Goal: Task Accomplishment & Management: Complete application form

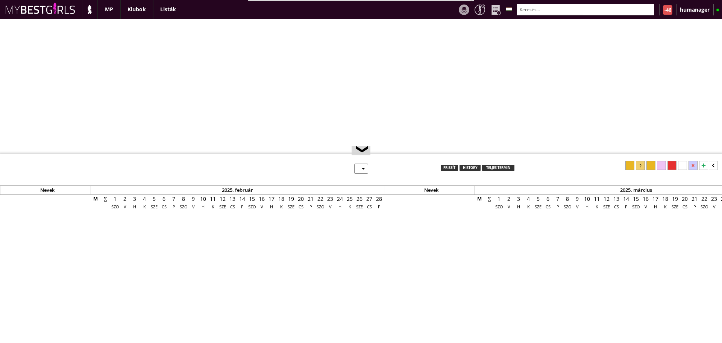
select select "0"
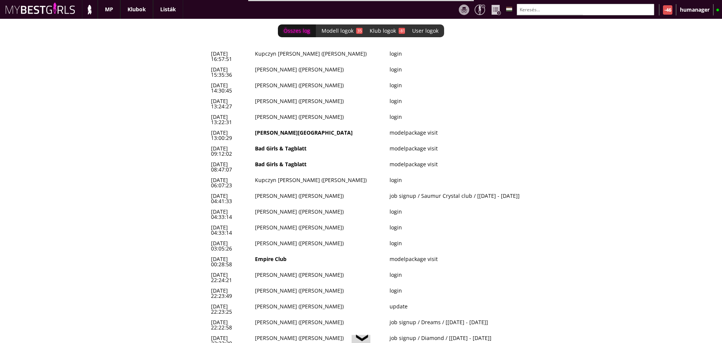
scroll to position [0, 3118]
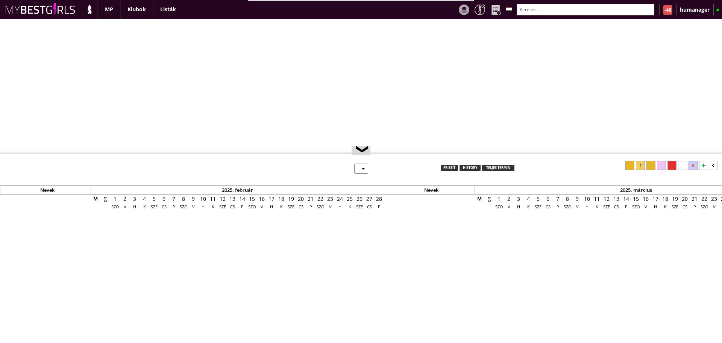
select select "0"
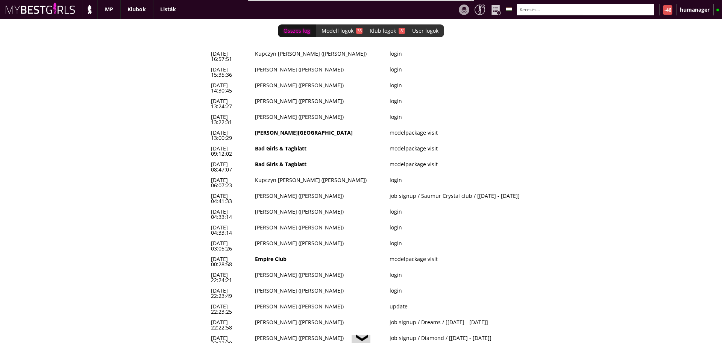
scroll to position [0, 3118]
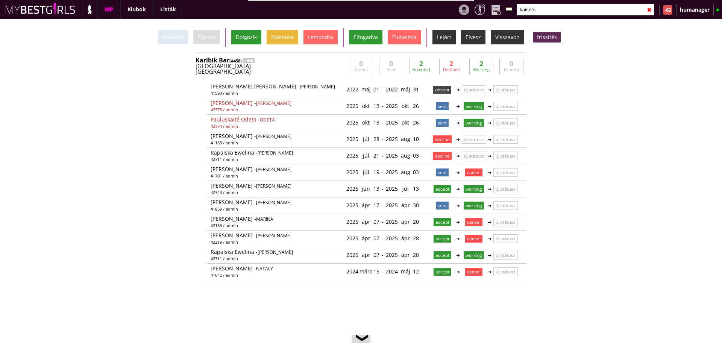
click at [563, 10] on input "kaisers" at bounding box center [586, 10] width 138 height 12
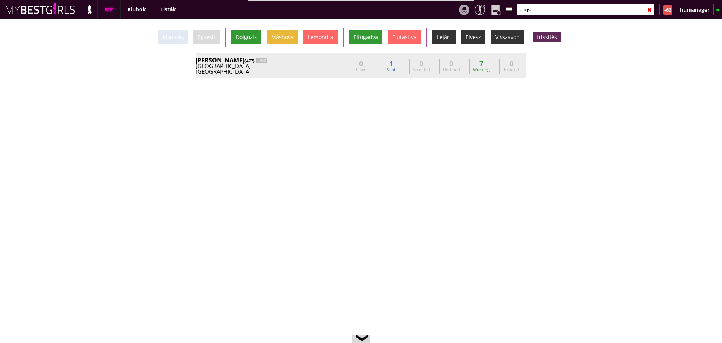
type input "augs"
click at [303, 66] on div "Germany" at bounding box center [271, 66] width 150 height 6
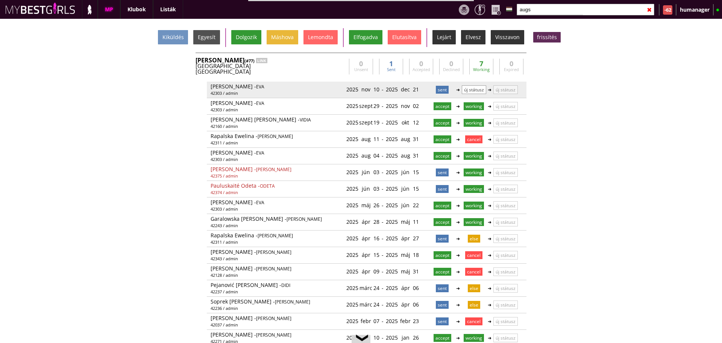
click at [465, 90] on p "új státusz" at bounding box center [474, 89] width 24 height 9
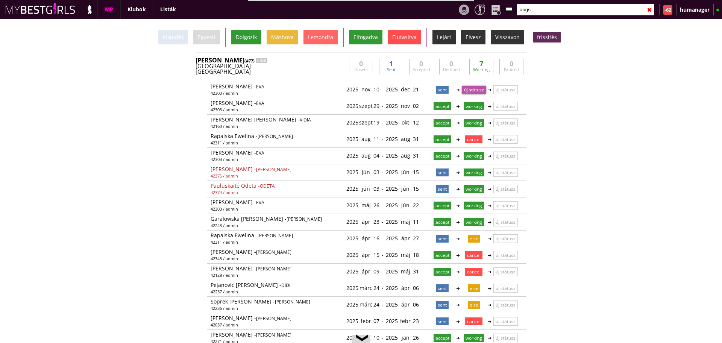
click at [395, 38] on div "Elutasítva" at bounding box center [404, 37] width 33 height 14
click at [323, 68] on div "Germany" at bounding box center [271, 66] width 150 height 6
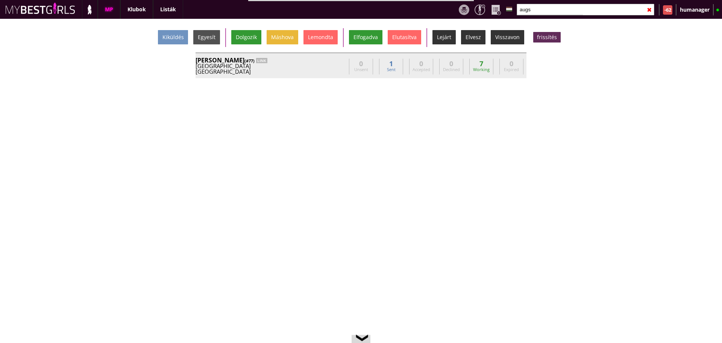
click at [323, 68] on div "Germany" at bounding box center [271, 66] width 150 height 6
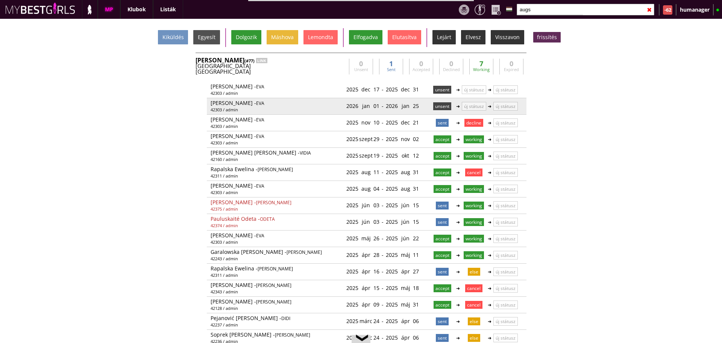
click at [433, 106] on p "unsent" at bounding box center [442, 106] width 18 height 8
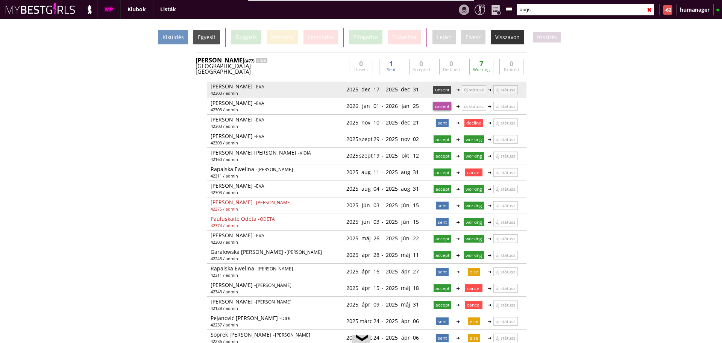
click at [435, 90] on p "unsent" at bounding box center [442, 90] width 18 height 8
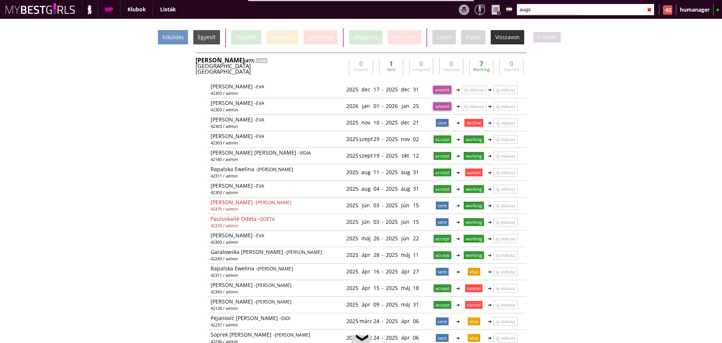
click at [170, 44] on div "Kiküldés Egyesít Dolgozik Máshova Lemondta Elfogadva Elutasítva Lejárt Elvesz V…" at bounding box center [361, 37] width 722 height 19
click at [180, 37] on div "Kiküldés" at bounding box center [173, 37] width 30 height 14
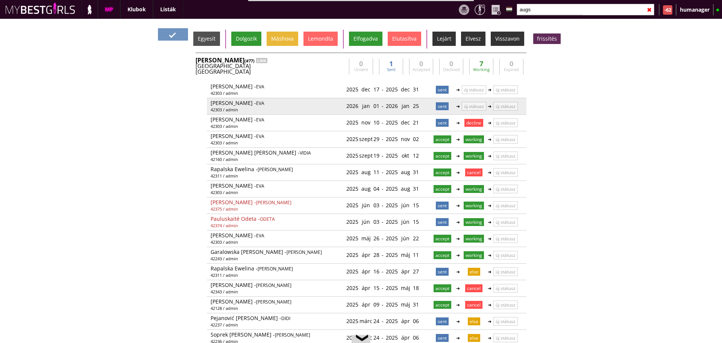
click at [441, 106] on p "sent" at bounding box center [442, 106] width 13 height 8
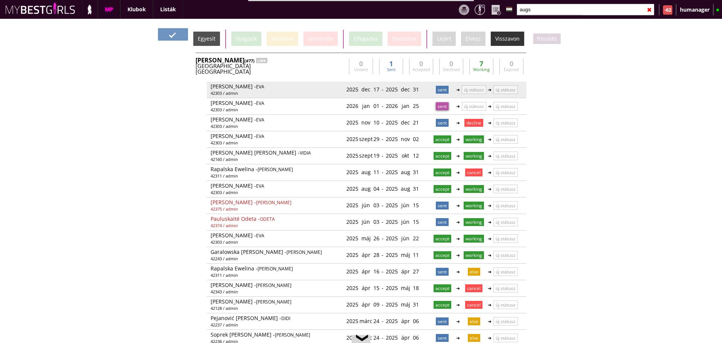
click at [439, 93] on p "sent" at bounding box center [442, 90] width 13 height 8
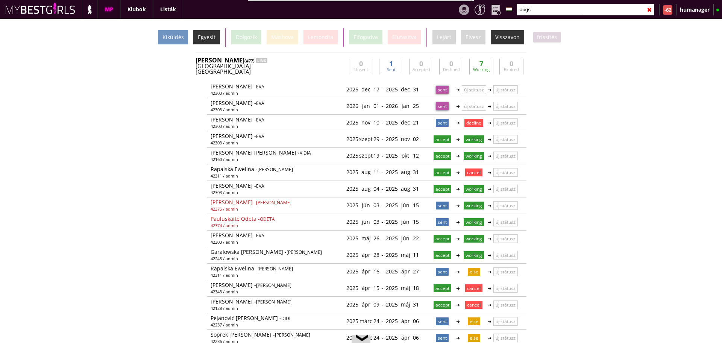
click at [217, 40] on div "Egyesít" at bounding box center [206, 37] width 27 height 14
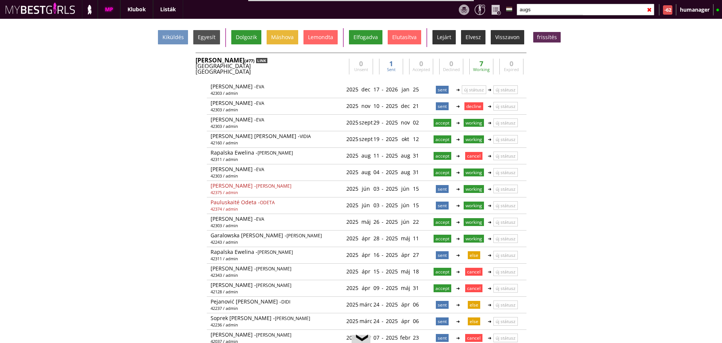
click at [256, 61] on div "LINK" at bounding box center [261, 60] width 11 height 5
click at [556, 13] on input "augs" at bounding box center [586, 10] width 138 height 12
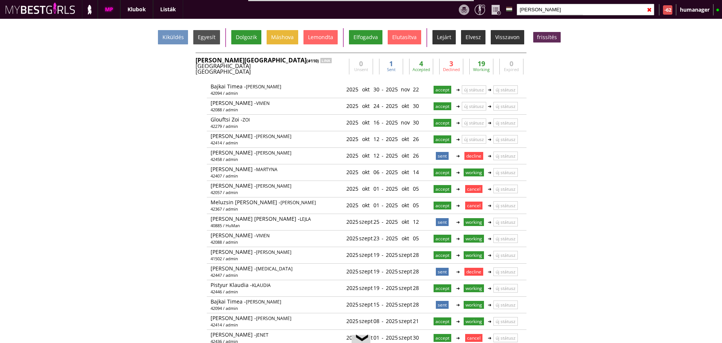
click at [315, 71] on div "Wien" at bounding box center [271, 72] width 150 height 6
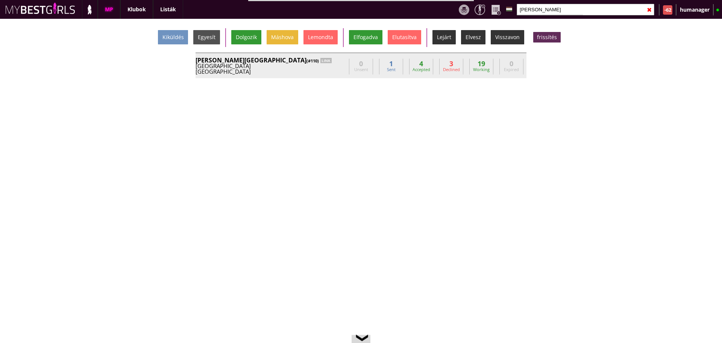
click at [315, 71] on div "Wien" at bounding box center [271, 72] width 150 height 6
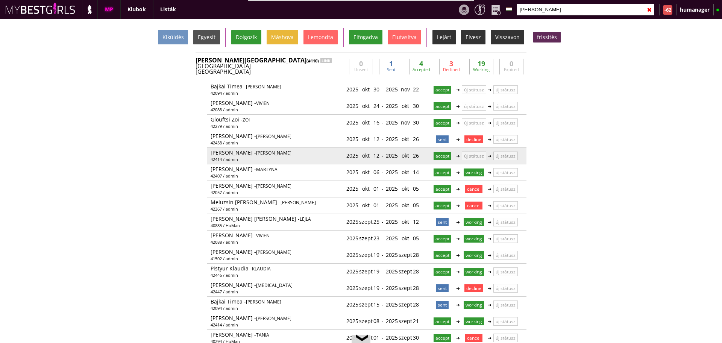
click at [371, 154] on div "2025 okt 12" at bounding box center [362, 155] width 33 height 12
click at [472, 158] on p "új státusz" at bounding box center [474, 156] width 24 height 9
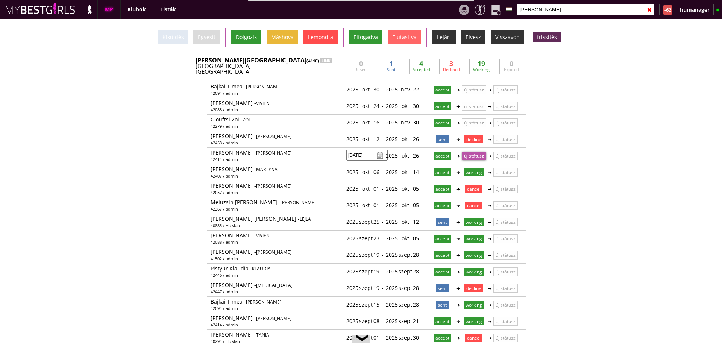
click at [321, 35] on div "Lemondta" at bounding box center [320, 37] width 34 height 14
click at [338, 69] on div "Wien" at bounding box center [271, 72] width 150 height 6
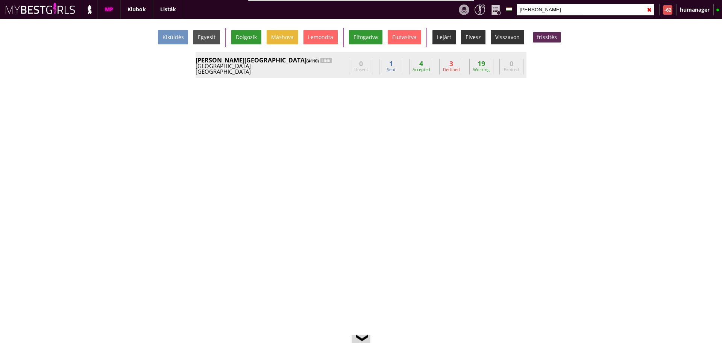
click at [338, 69] on div "Wien" at bounding box center [271, 72] width 150 height 6
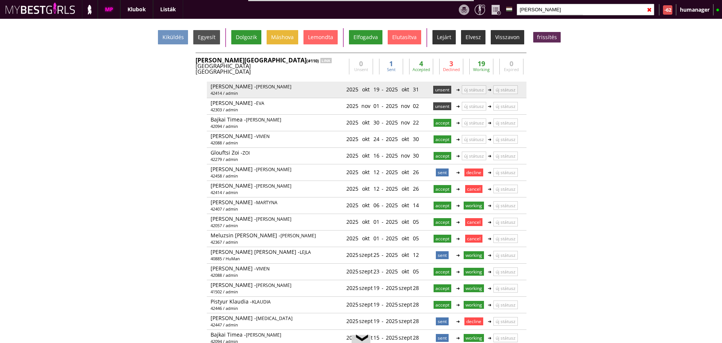
click at [436, 92] on p "unsent" at bounding box center [442, 90] width 18 height 8
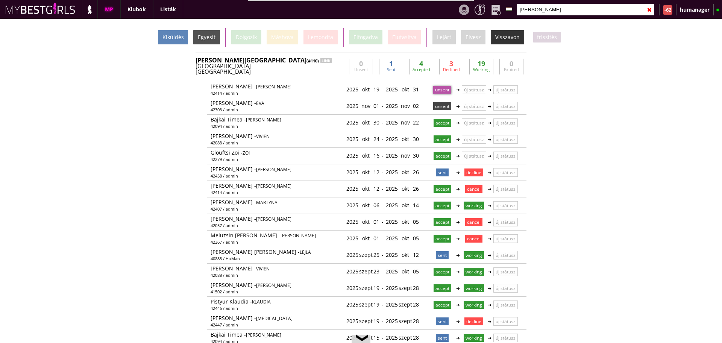
click at [173, 36] on div "Kiküldés" at bounding box center [173, 37] width 30 height 14
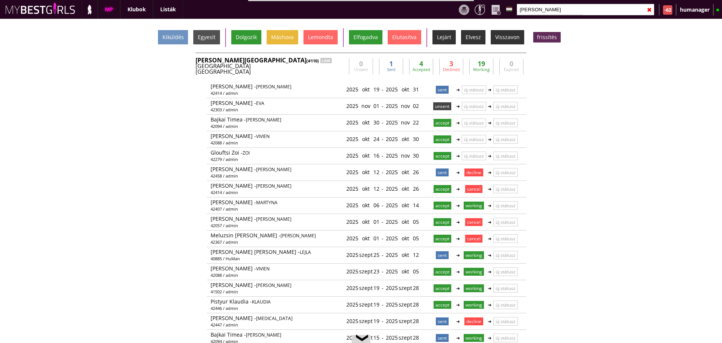
click at [292, 69] on div "Wien" at bounding box center [271, 72] width 150 height 6
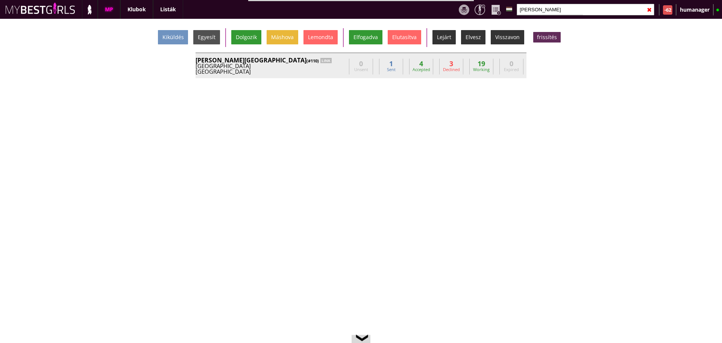
click at [292, 69] on div "Wien" at bounding box center [271, 72] width 150 height 6
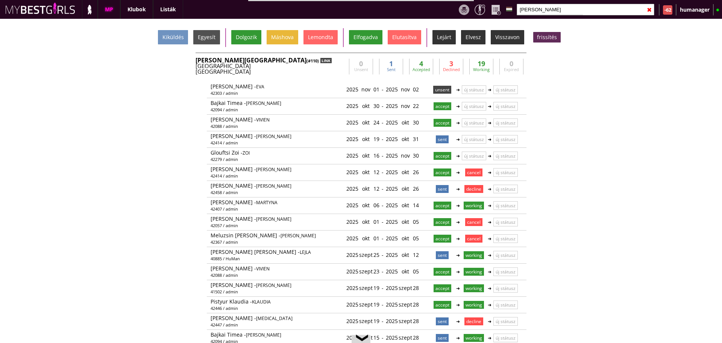
click at [320, 60] on div "LINK" at bounding box center [325, 60] width 11 height 5
click at [553, 10] on input "bever" at bounding box center [586, 10] width 138 height 12
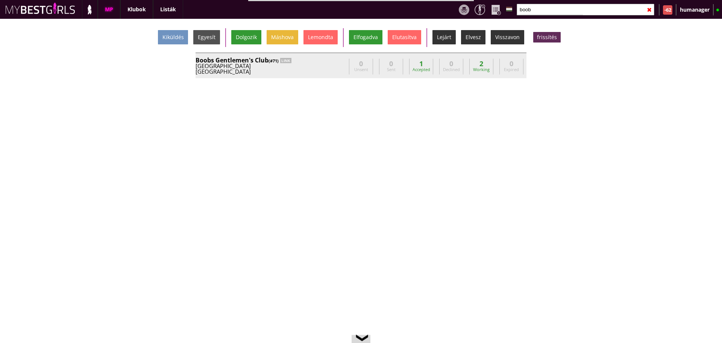
type input "boob"
click at [326, 69] on div "Munich" at bounding box center [271, 72] width 150 height 6
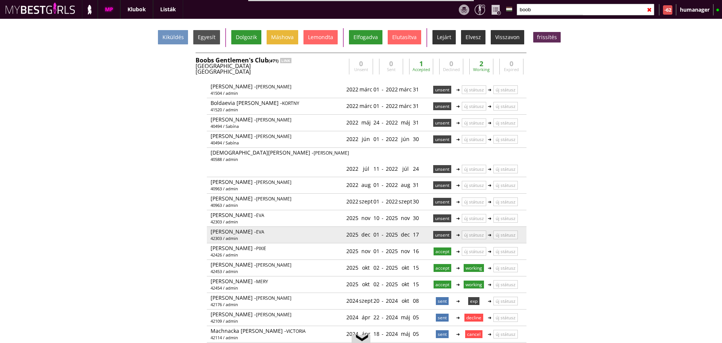
click at [439, 231] on p "unsent" at bounding box center [442, 235] width 18 height 8
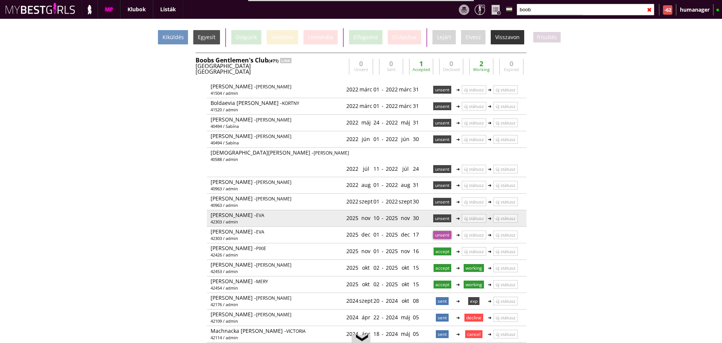
click at [438, 214] on p "unsent" at bounding box center [442, 218] width 18 height 8
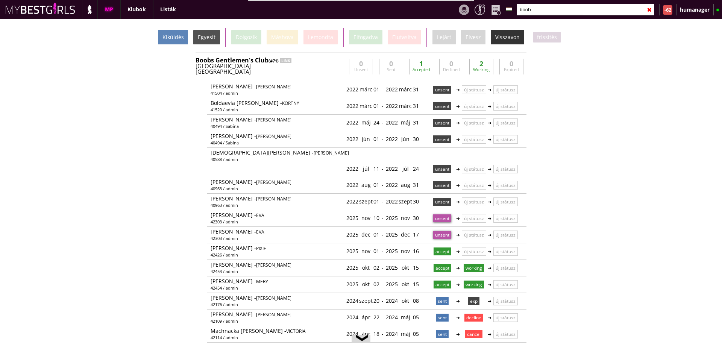
click at [169, 39] on div "Kiküldés" at bounding box center [173, 37] width 30 height 14
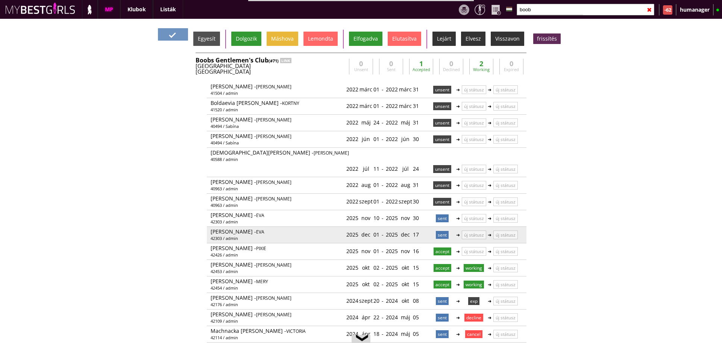
click at [441, 231] on p "sent" at bounding box center [442, 235] width 13 height 8
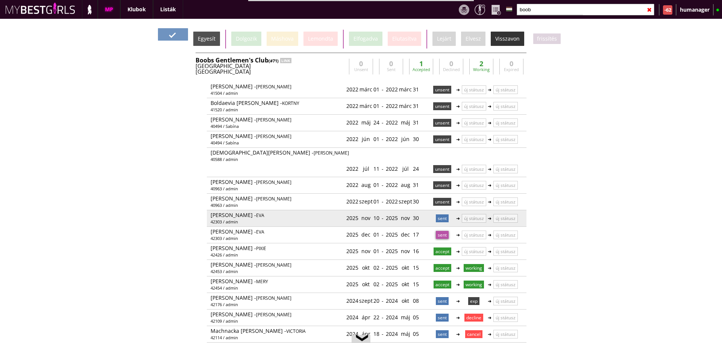
click at [438, 214] on p "sent" at bounding box center [442, 218] width 13 height 8
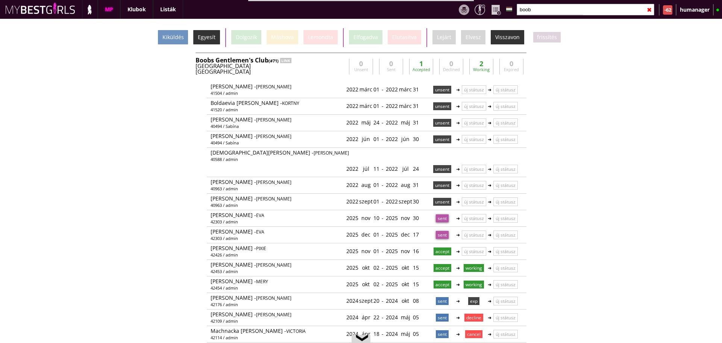
click at [209, 38] on div "Egyesít" at bounding box center [206, 37] width 27 height 14
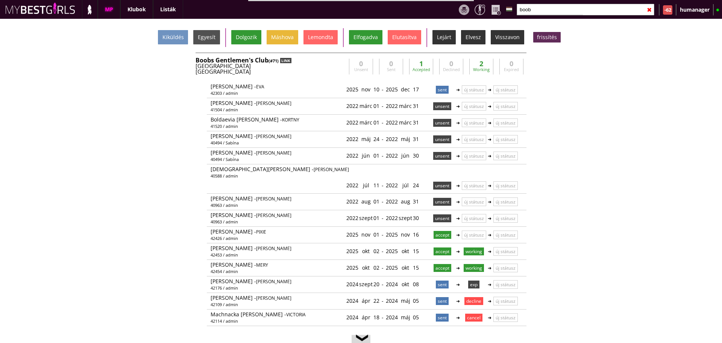
click at [289, 61] on div "LINK" at bounding box center [285, 60] width 11 height 5
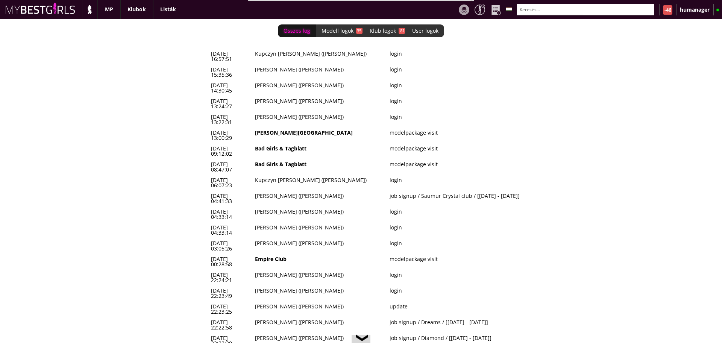
scroll to position [0, 3118]
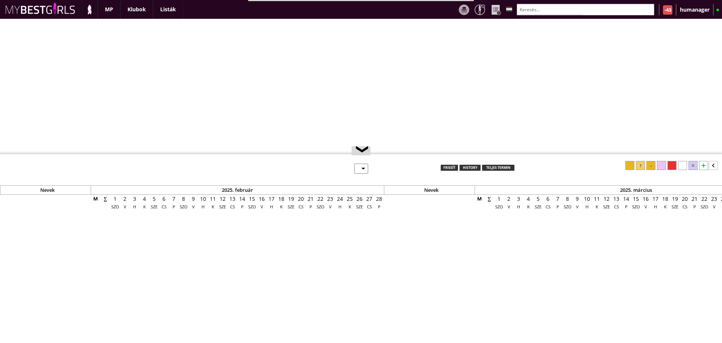
select select "0"
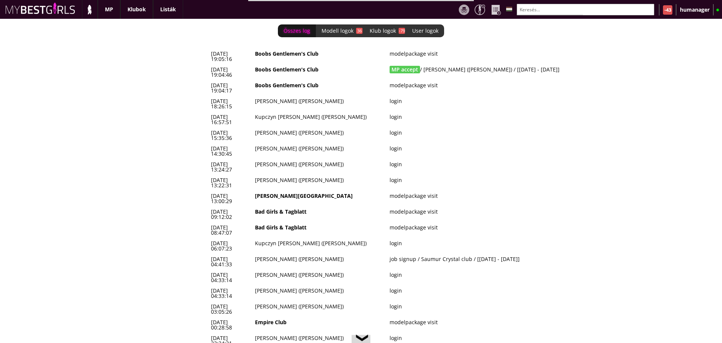
scroll to position [0, 3118]
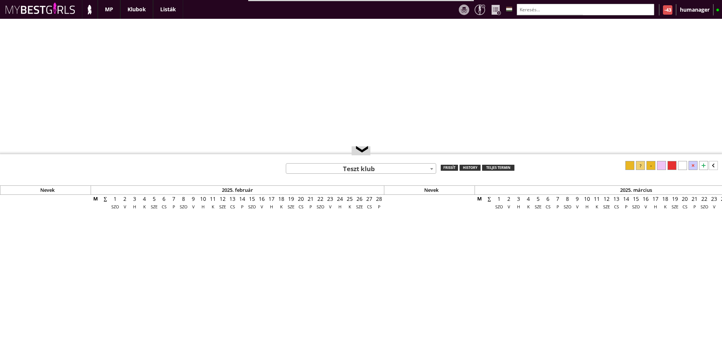
select select "0"
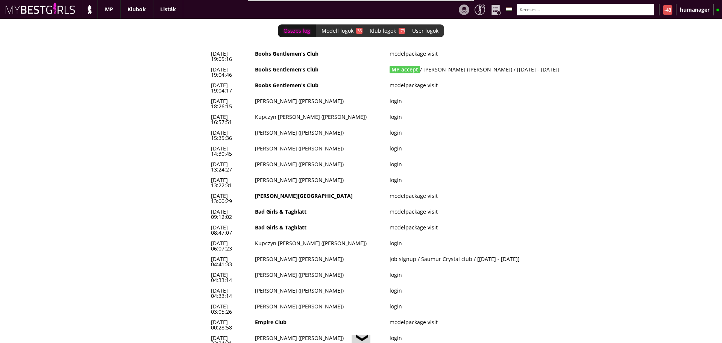
scroll to position [0, 3118]
drag, startPoint x: 546, startPoint y: 63, endPoint x: 211, endPoint y: 67, distance: 335.0
click at [211, 67] on tr "2025-10-13 19:04:46 Boobs Gentlemen's Club MP accept / Bakosova Simona (Eva) / …" at bounding box center [411, 72] width 406 height 16
copy tr "2025-10-13 19:04:46 Boobs Gentlemen's Club MP accept / Bakosova Simona (Eva) / …"
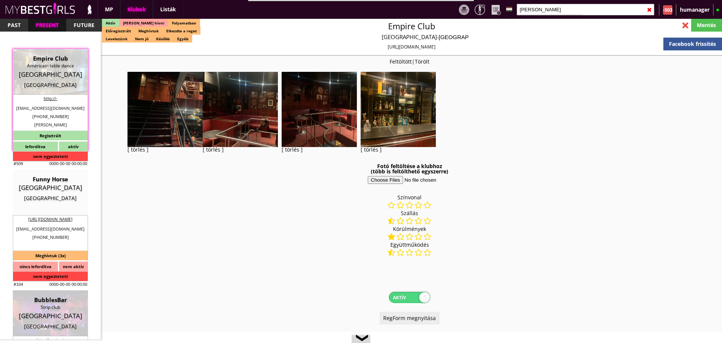
select select "reg"
select select "0"
select select "weekly"
click at [546, 13] on input "brusse" at bounding box center [586, 10] width 138 height 12
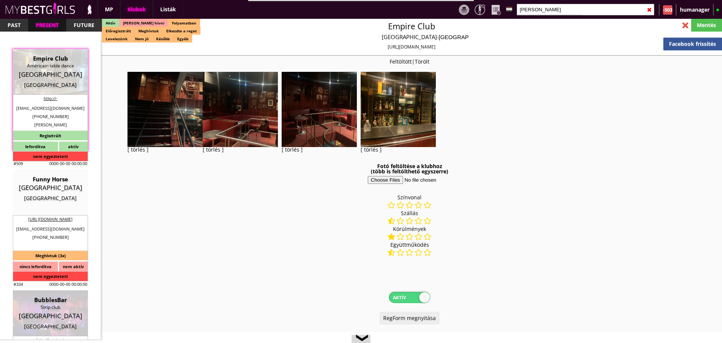
click at [546, 13] on input "brusse" at bounding box center [586, 10] width 138 height 12
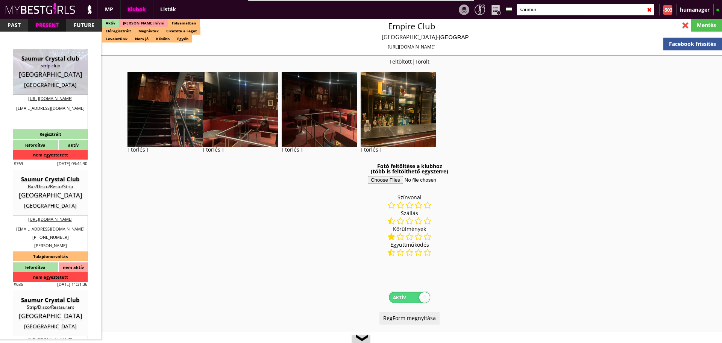
scroll to position [1341, 0]
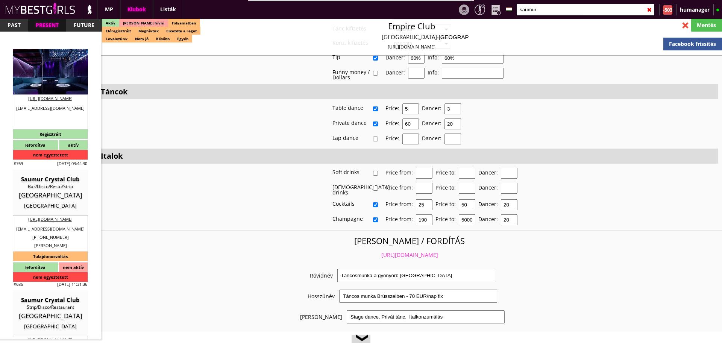
type input "saumur"
click at [48, 75] on div "Luxembourg" at bounding box center [50, 75] width 64 height 8
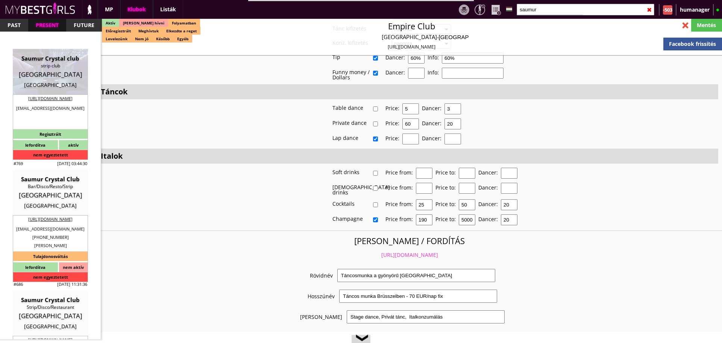
type input "luxemburg city"
checkbox input "false"
type input "15.00"
type input "EUR"
type input "Saumur Crystal club"
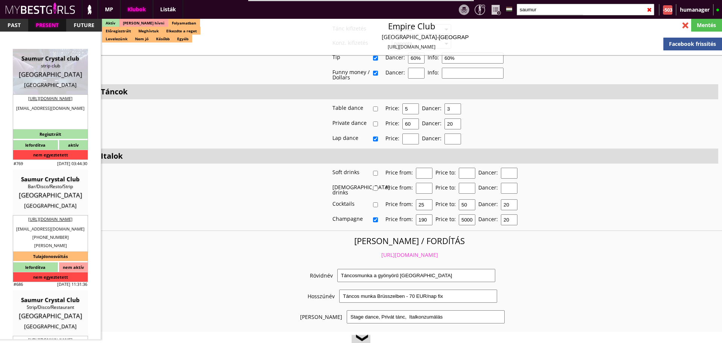
type input "strip club"
type input "1417"
type input "13, rue dicks"
type input "352"
type input "490552"
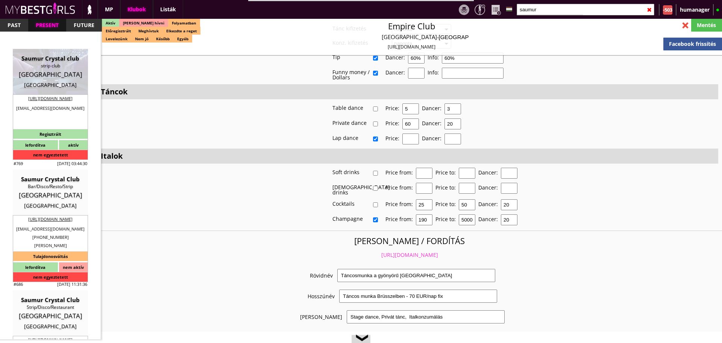
type input "work@saumur.lu"
type input "http://Saumur.lu"
type textarea "SCC SARL LU21073471 1417 Luxembourg Rue Dicks 13"
type input "SCC SARL"
type input "LU21073471"
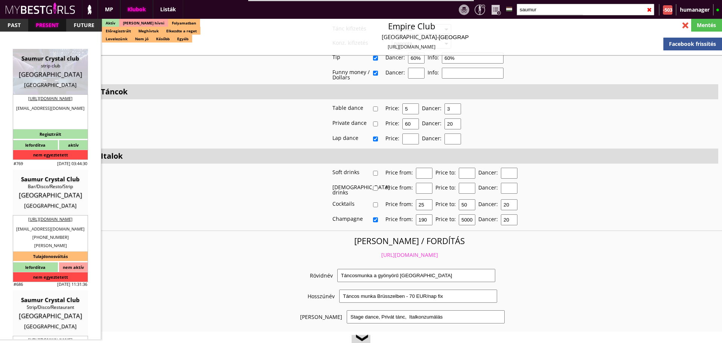
type input "1417"
type input "Luxembourg"
type input "Rue Dicks 13"
type input "work@saumur.lu"
type input "Ali"
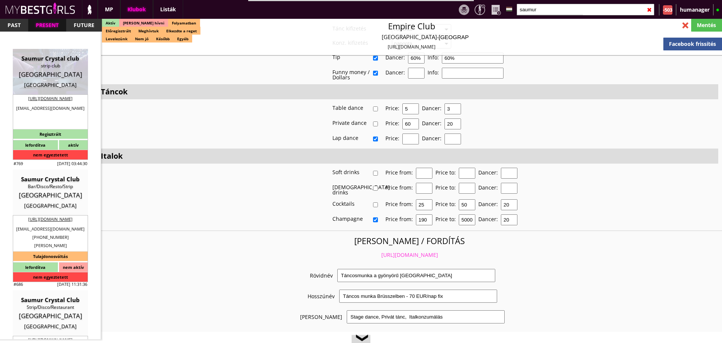
type input "Jdada"
type input "352"
type input "621411088"
type input "sccalicrystal@gmail.com"
type input "12"
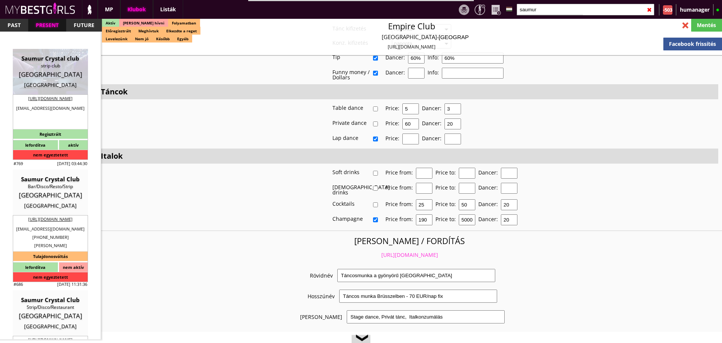
type input "2"
type input "1"
select select "months"
type input "3"
select select "weeks"
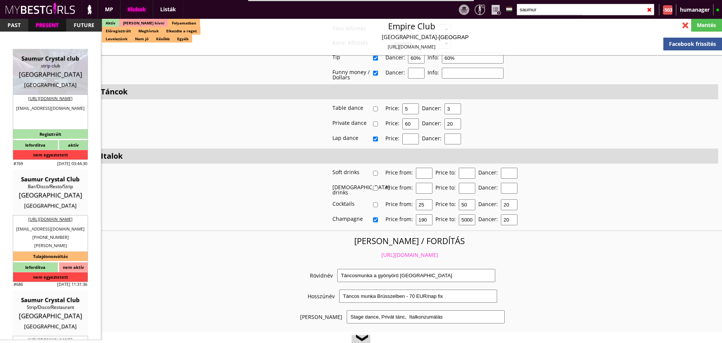
select select "room"
select select "0"
type input "17.00"
type input "2"
checkbox input "false"
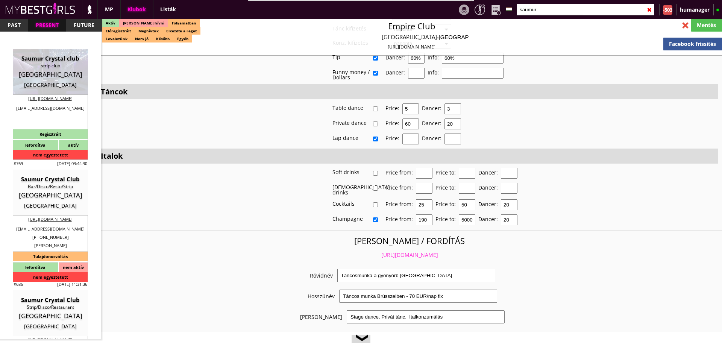
checkbox input "false"
checkbox input "true"
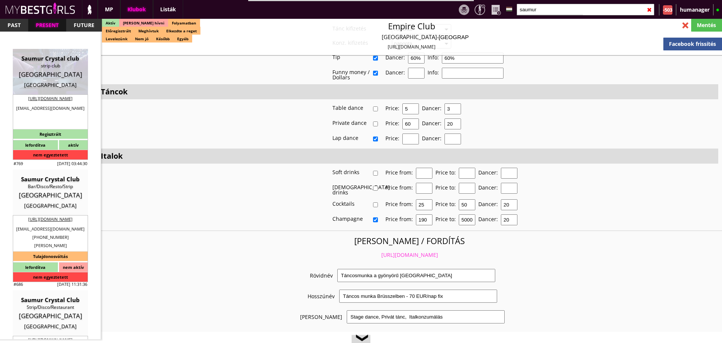
checkbox input "true"
type input "6"
checkbox input "true"
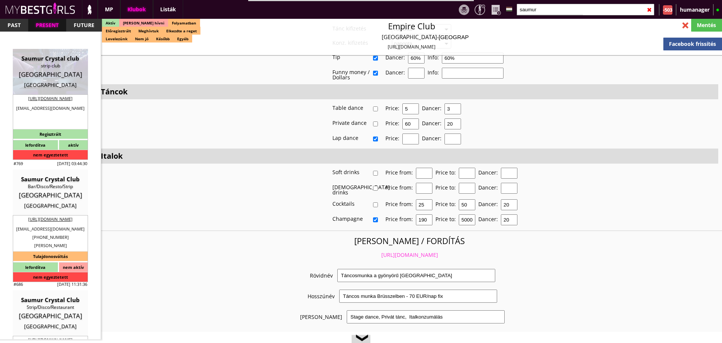
type input "6-8"
type input "2"
type input "4000-8000"
type input "60.00"
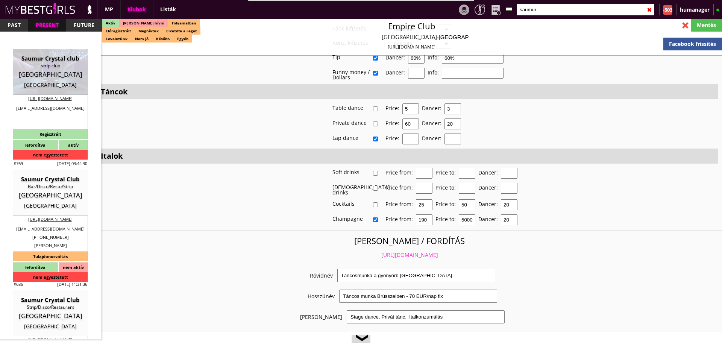
select select "last day"
checkbox input "true"
type input "100%"
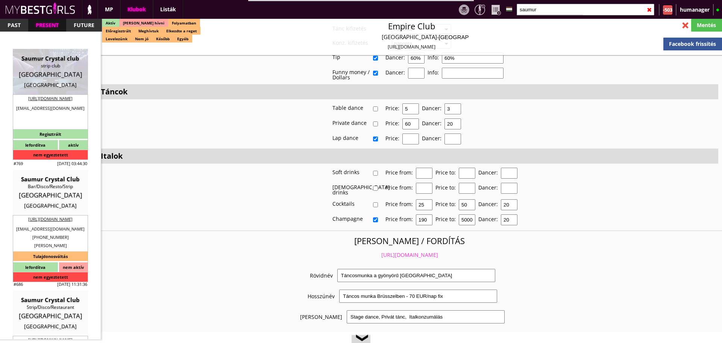
type input "2$"
checkbox input "true"
type input "50%"
checkbox input "false"
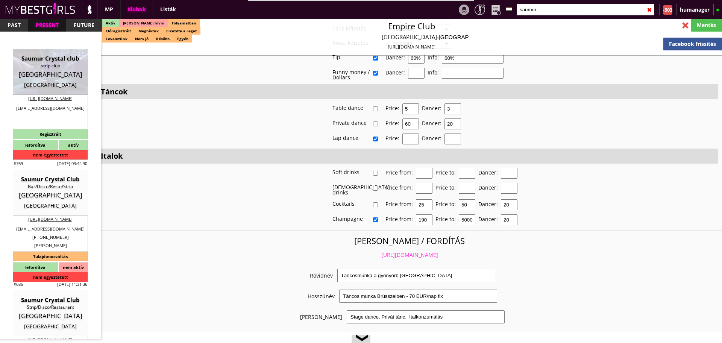
checkbox input "true"
type input "25"
type input "15"
checkbox input "false"
checkbox input "true"
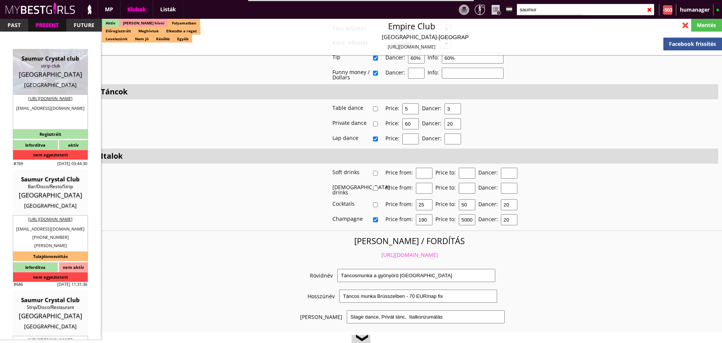
type input "40"
type input "3000"
type input "20"
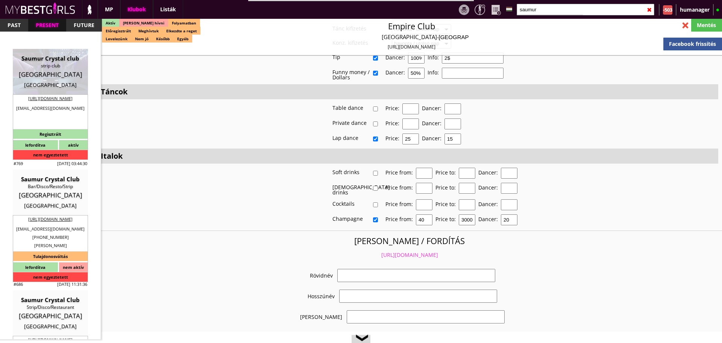
select select "sccalicrystal@gmail.com"
checkbox input "true"
type input "Táncos hely Luxembourgban"
type input "Táncos hely Luxembourgban - 60 EUR napi fix fizetés"
type input "Table dance, consummation"
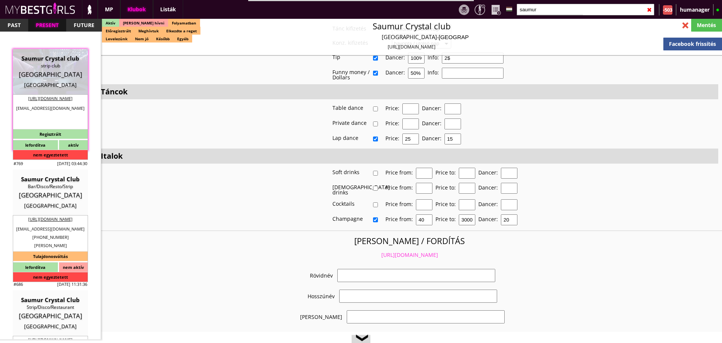
type textarea "Country: Luxembourg Travel: with driver or with plane Min stay: 3 weeks Average…"
click at [394, 251] on link "https://mybestgirls.com/tancos-hely-luxembourgban" at bounding box center [409, 254] width 57 height 7
click at [541, 11] on input "saumur" at bounding box center [586, 10] width 138 height 12
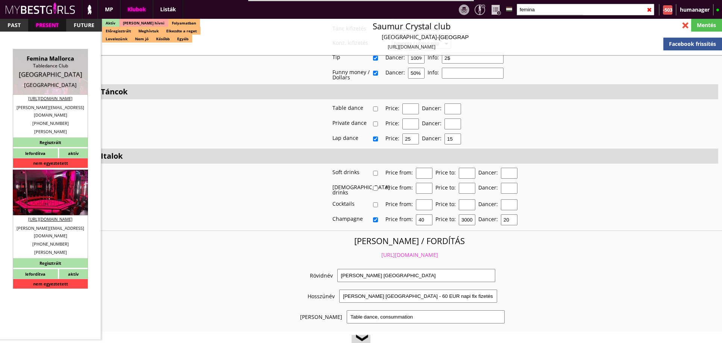
type input "femina"
click at [53, 199] on div "Germany" at bounding box center [50, 203] width 64 height 8
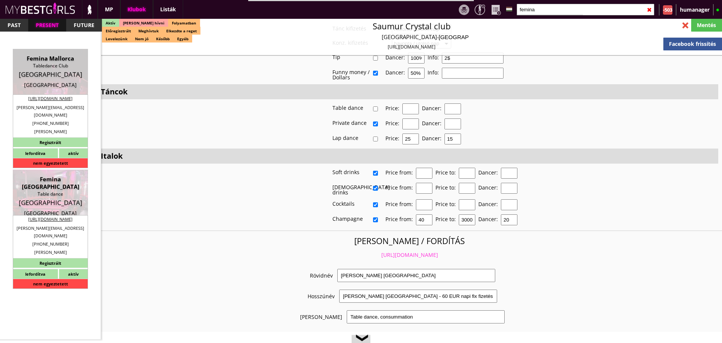
type input "Munich"
checkbox input "false"
type textarea "FEKETE LÁNYOK NEM MEHETNEK!!! RÉGI SZÁMLÁZÁSI CÍM BG GmbH DE237606246 80336 Mün…"
type input "15.00"
type input "EUR"
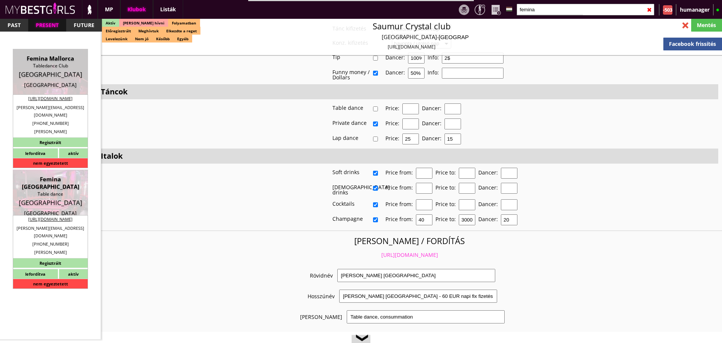
type input "Femina [GEOGRAPHIC_DATA]"
type input "Table dance"
type input "80336"
type input "Schillerstr.19"
type input "49"
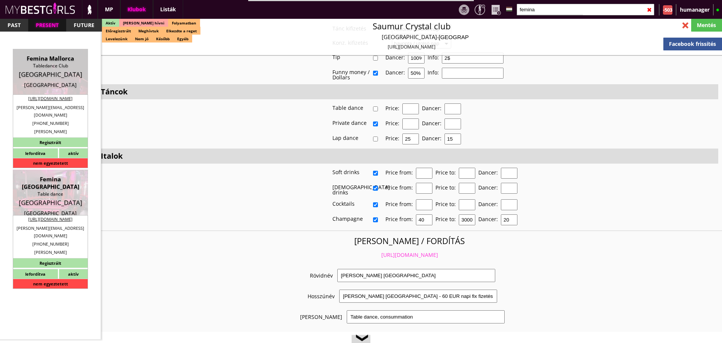
type input "17680873778"
type input "+4989554493"
type input "christoph.nitsch@gmx.de"
type input "https://www.femina-tabledance.de/"
type textarea "Dance&Animate GmbH DE311270394 81375 München Lichtensteinstr. 2a"
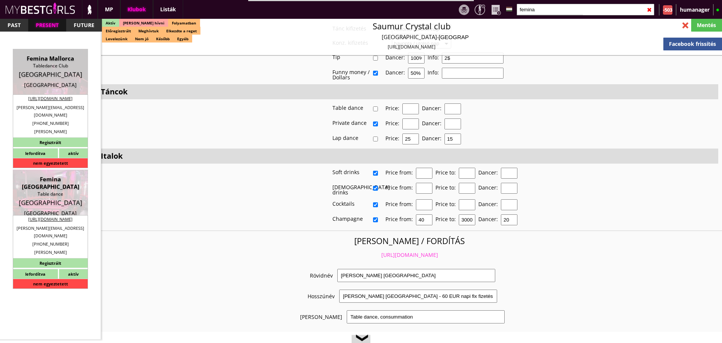
type input "Dance&Animate GmbH"
type input "DE311270394"
type input "81375"
type input "München"
type input "Lichtensteinstr. 2a"
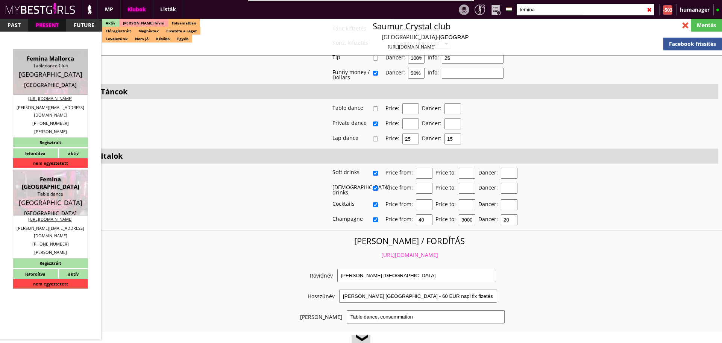
type input "Witalij"
type input "Goerner"
type input "49"
type input "17680873778"
type input "w.goerner@yahoo.de"
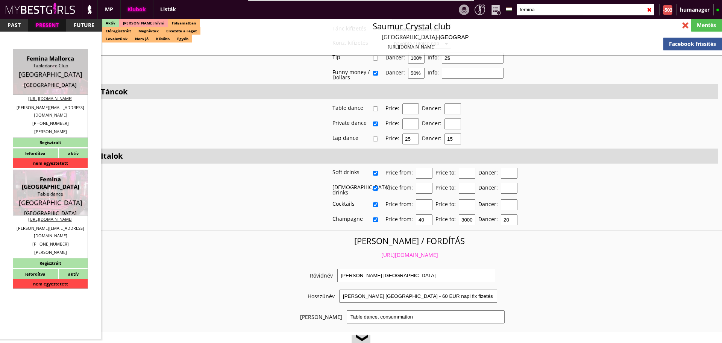
type input "Christoph"
type input "Nitsch"
type input "+49"
type input "163 4542612"
type input "christoph.nitsch@gmx.de"
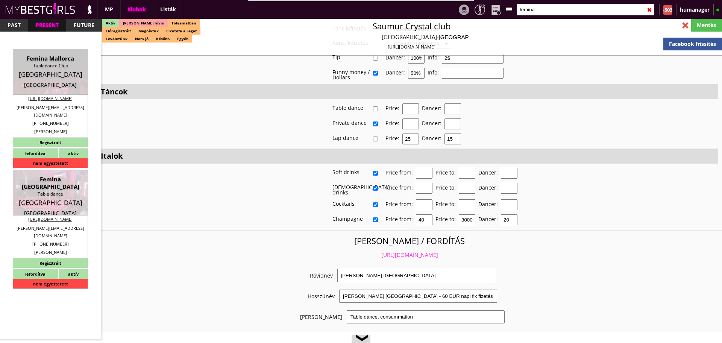
type textarea "Come Some new staff . When they are fix we let you know"
type input "10-25"
type input "5"
type input "1"
type input "2"
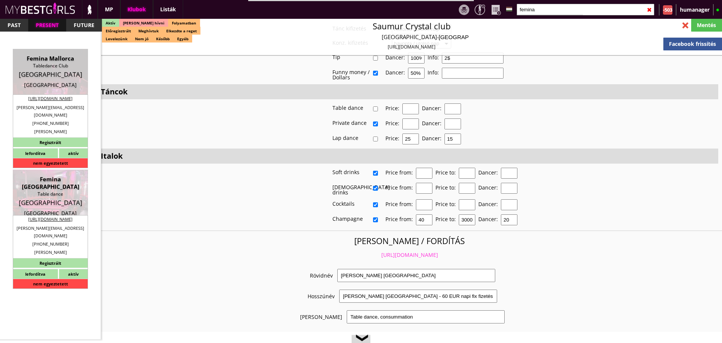
select select "flat"
type input "10.00"
type input "2"
checkbox input "true"
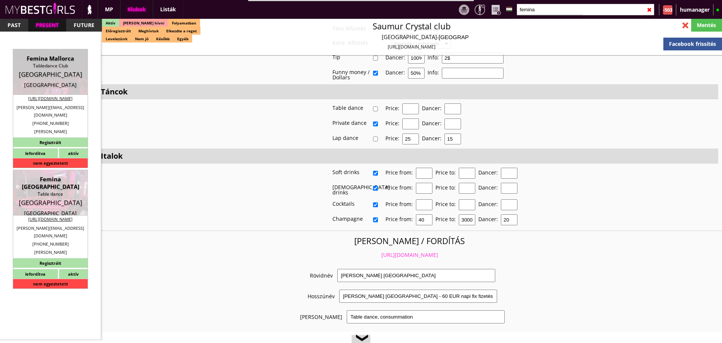
checkbox input "true"
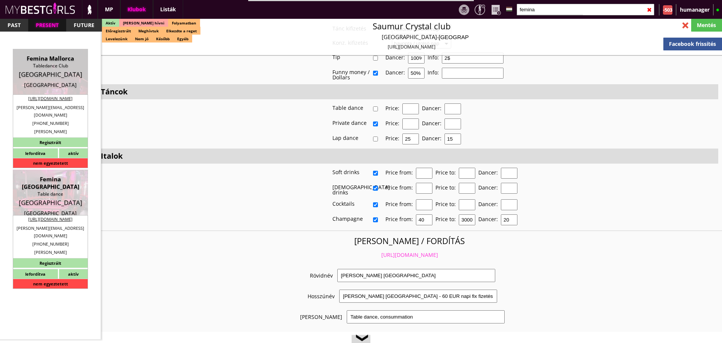
checkbox input "true"
type input "6"
checkbox input "true"
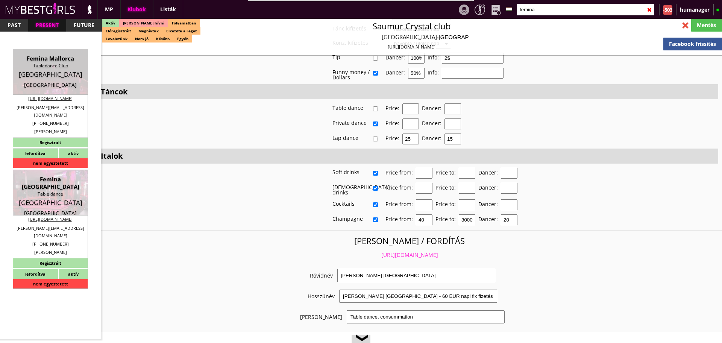
type input "5"
type input "2"
type input "250"
type input "50.00"
type input "60.00"
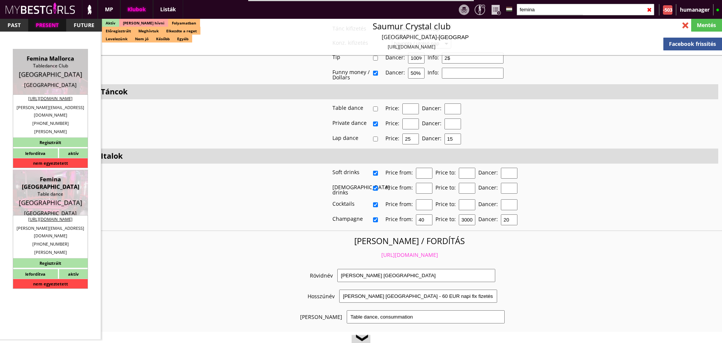
select select "daily"
checkbox input "false"
checkbox input "true"
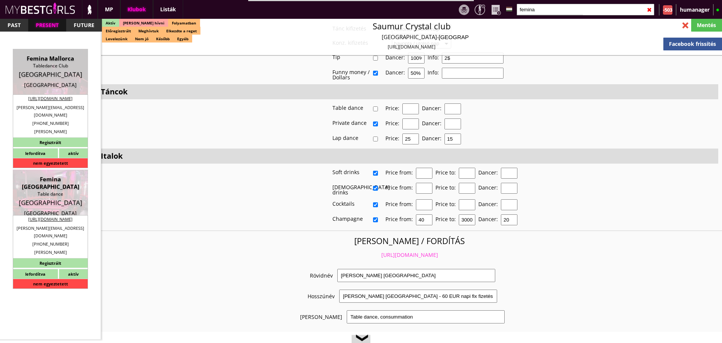
type input "50%"
type input "House dollars"
checkbox input "true"
type input "60"
type input "30"
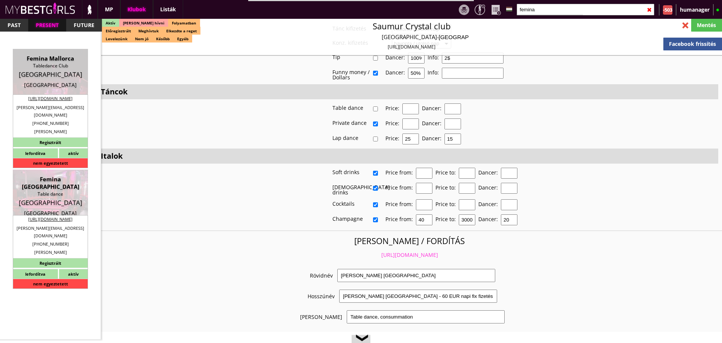
checkbox input "false"
checkbox input "true"
type input "20"
type input "30"
type input "20"
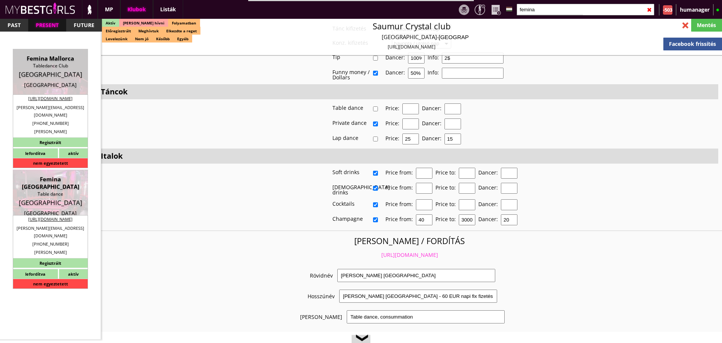
checkbox input "true"
type input "20"
type input "30"
type input "20"
checkbox input "true"
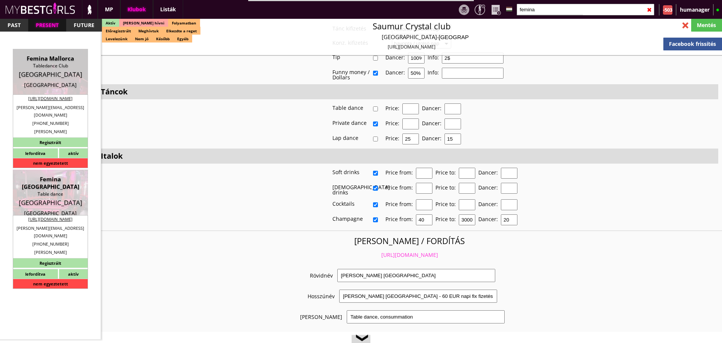
type input "30"
type input "20"
checkbox input "true"
type input "50"
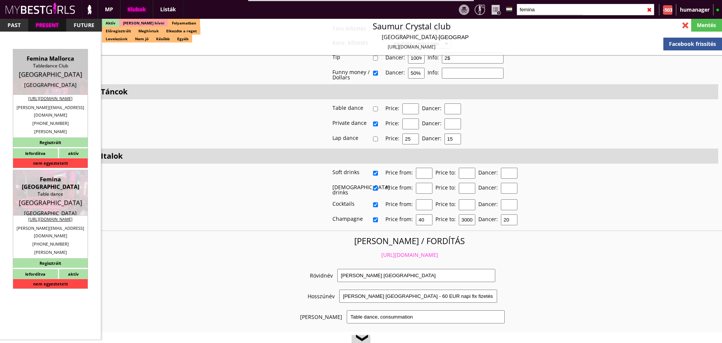
type input "10000"
type input "20"
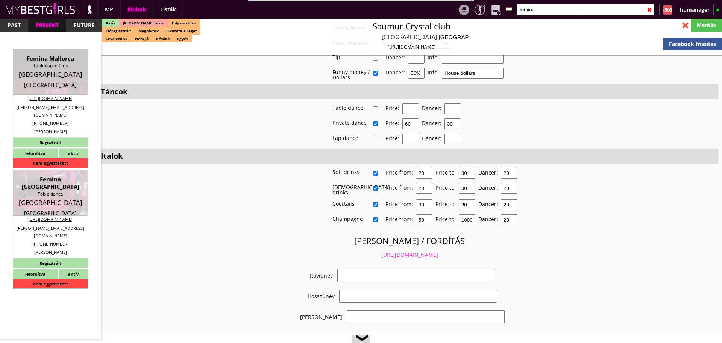
select select "christoph.nitsch@gmx.de"
checkbox input "true"
type input "Németország-München legrégebben üzmemelő klubja"
type input "München legrégebbi, legnagyobb és teljesen felújított klubja, - 50 EUR FIX/nap"
type input "Stage dance, private dance, italkonzumálás"
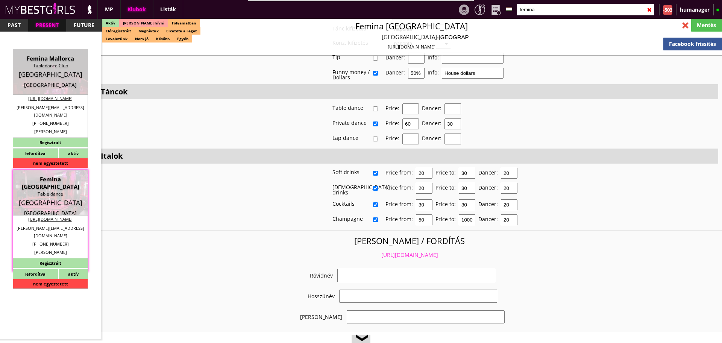
type textarea "This is the biggest and oldest club, it is a three-storey club in Munich and it…"
type textarea "Country: Germany Club type: Table dance club Work type: Stage dance, consummati…"
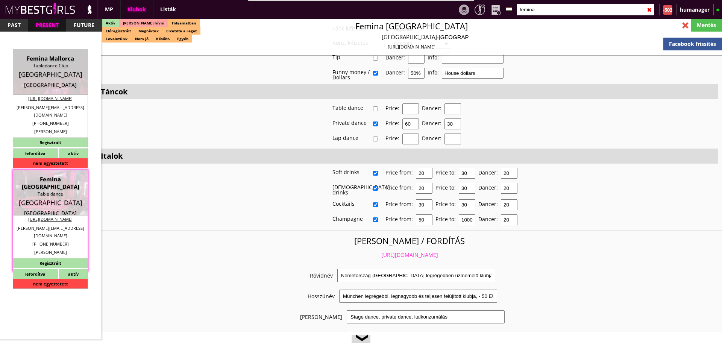
click at [392, 251] on link "https://mybestgirls.com/nemetorszag-munchen-legregebben-uzmemelo-klubja" at bounding box center [409, 254] width 57 height 7
click at [548, 14] on input "femina" at bounding box center [586, 10] width 138 height 12
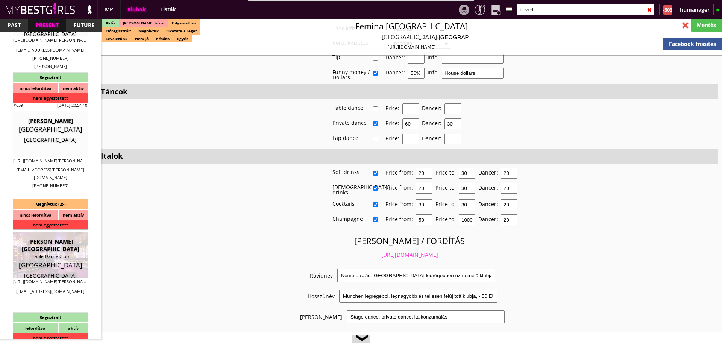
scroll to position [193, 0]
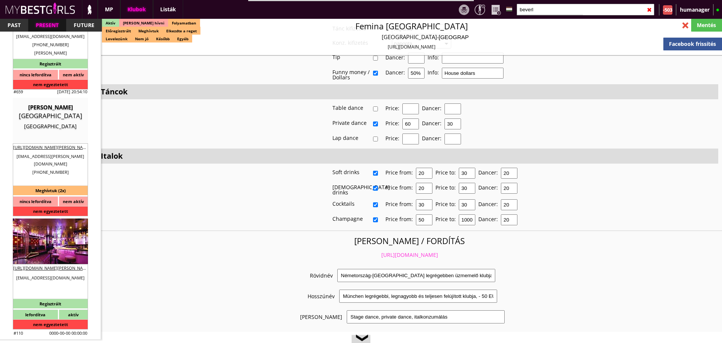
type input "beverl"
click at [47, 224] on div "[PERSON_NAME][GEOGRAPHIC_DATA]" at bounding box center [50, 231] width 64 height 15
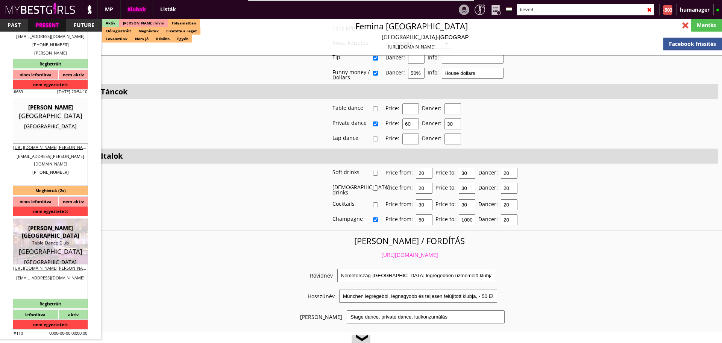
type input "Wien"
checkbox input "false"
type textarea "Turan manager ata meg ezt a számot: Pasha: +436763504199 ő szokta hozni, vinni …"
type input "15.00"
type input "EUR"
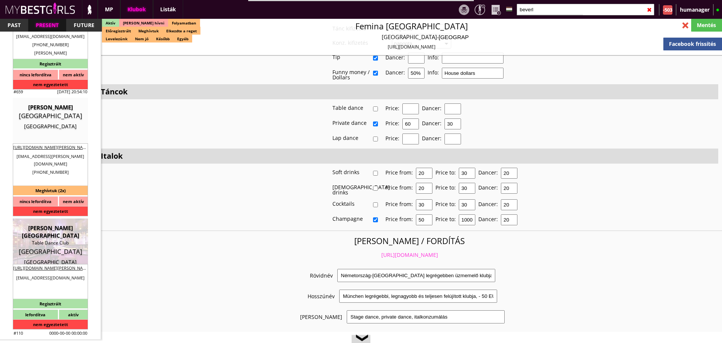
type input "[PERSON_NAME][GEOGRAPHIC_DATA]"
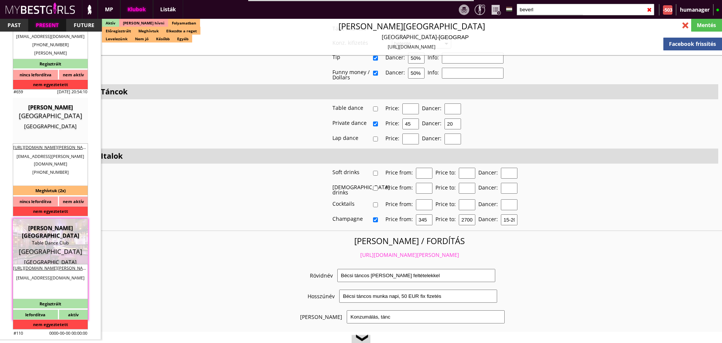
scroll to position [1341, 0]
click at [392, 251] on link "https://mybestgirls.com/becsi-tancos-munka-jo-feltetelekkel" at bounding box center [409, 254] width 99 height 7
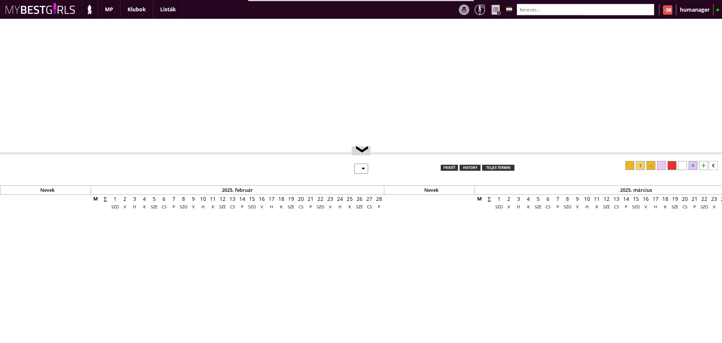
select select "0"
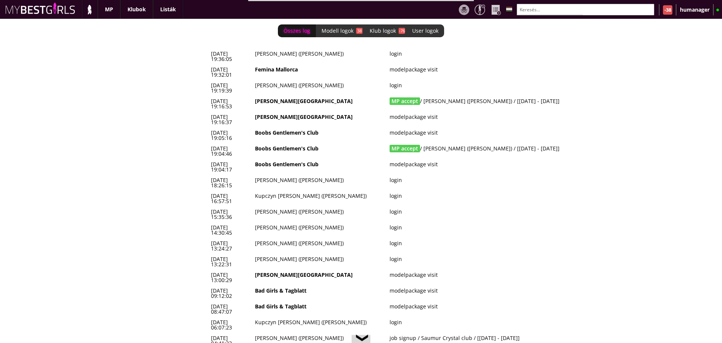
scroll to position [0, 3118]
drag, startPoint x: 544, startPoint y: 86, endPoint x: 209, endPoint y: 87, distance: 335.0
click at [209, 96] on tr "[DATE] 19:16:53 [PERSON_NAME][GEOGRAPHIC_DATA] MP accept / [PERSON_NAME] ([PERS…" at bounding box center [411, 104] width 406 height 16
copy tr "[DATE] 19:16:53 [PERSON_NAME] Hills MP accept / [PERSON_NAME] ([PERSON_NAME]) /…"
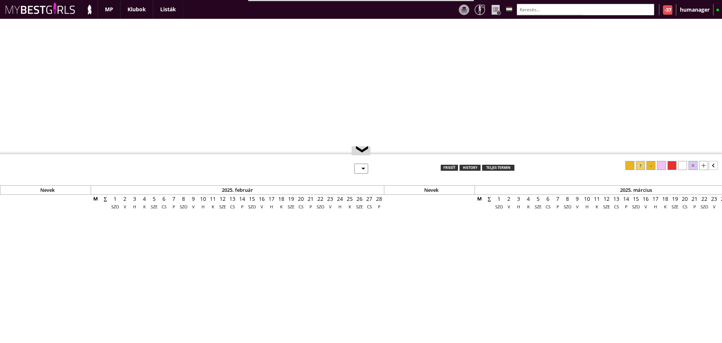
select select "0"
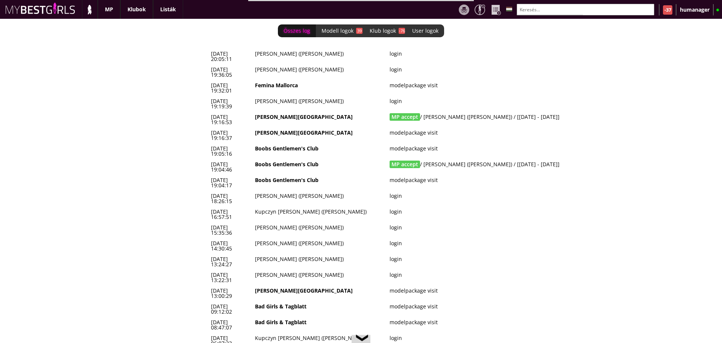
scroll to position [0, 3118]
